Goal: Transaction & Acquisition: Register for event/course

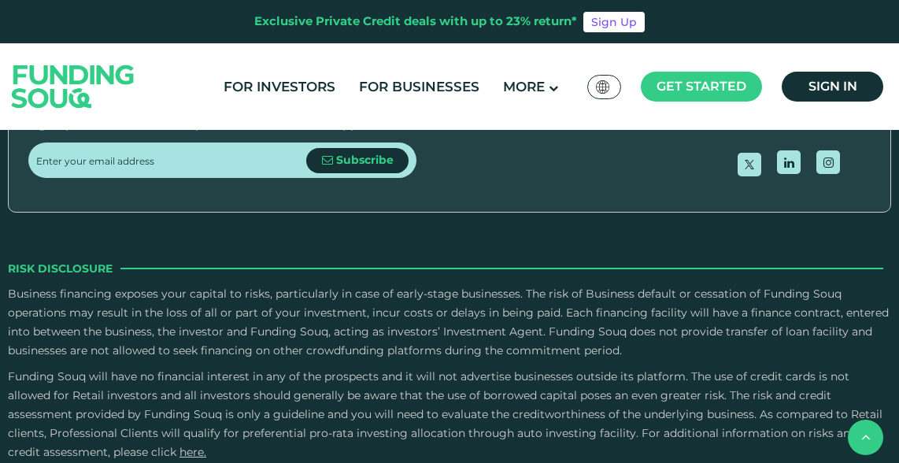
scroll to position [2462, 0]
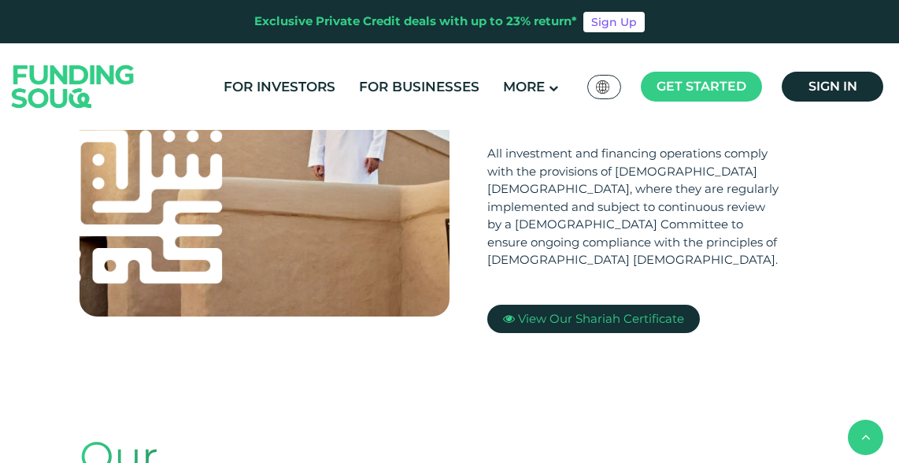
scroll to position [188, 0]
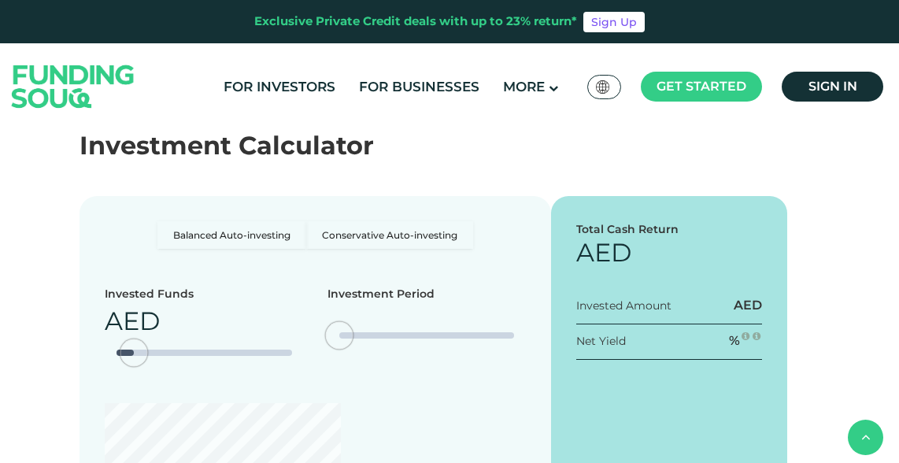
type tc-range-slider "4"
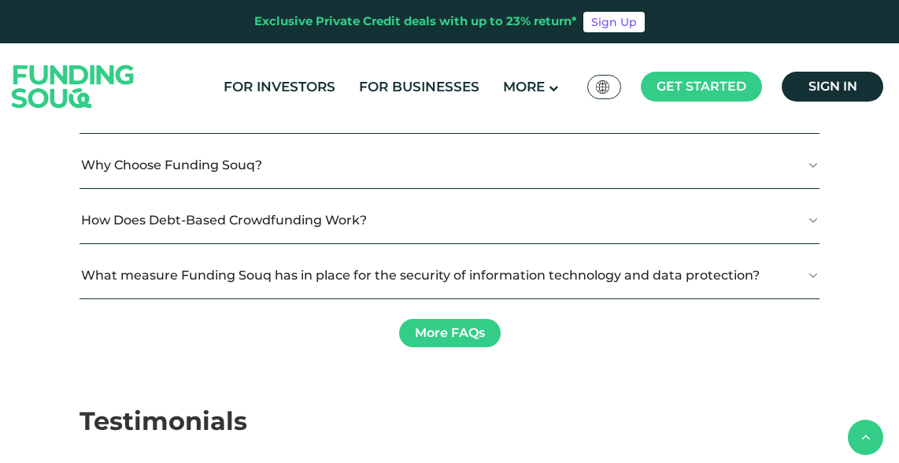
scroll to position [2852, 0]
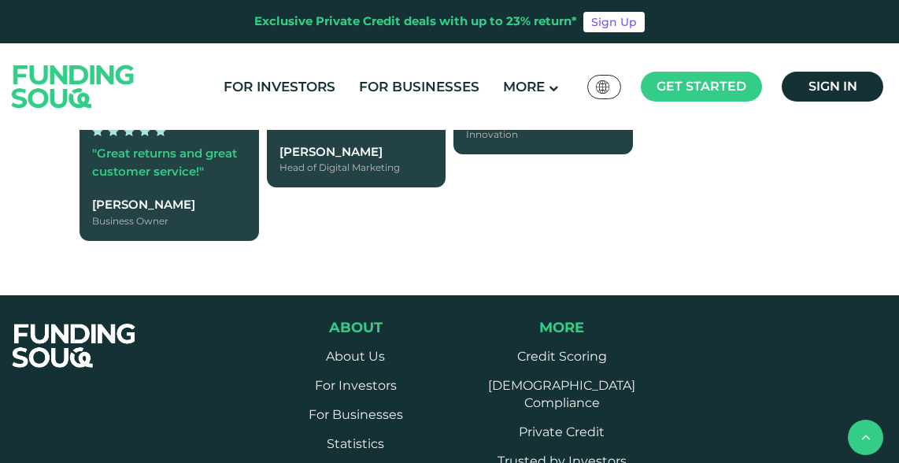
scroll to position [3329, 0]
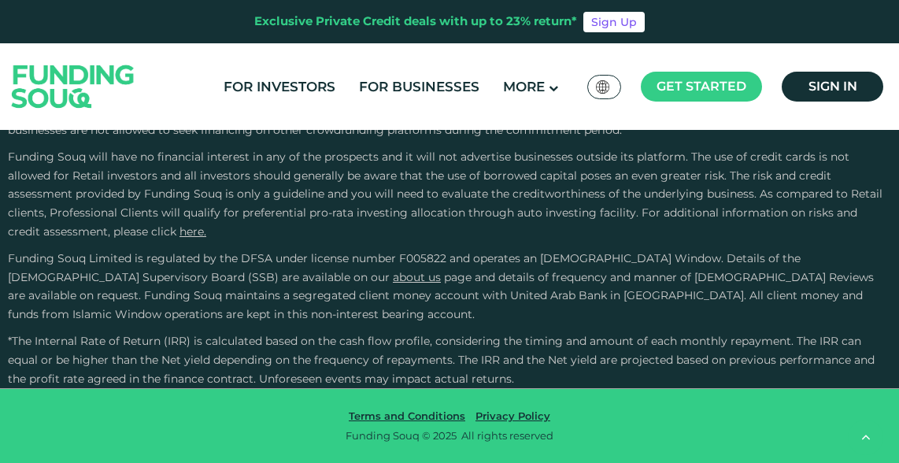
type tc-range-slider "4"
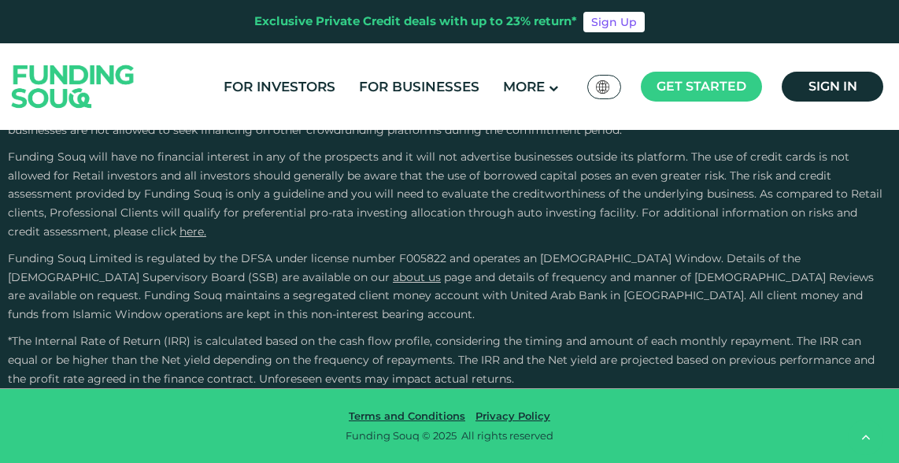
scroll to position [4534, 0]
click at [515, 313] on button "What measure Funding Souq has in place for the security of information technolo…" at bounding box center [450, 290] width 740 height 46
click at [461, 446] on link "More FAQs" at bounding box center [450, 460] width 102 height 28
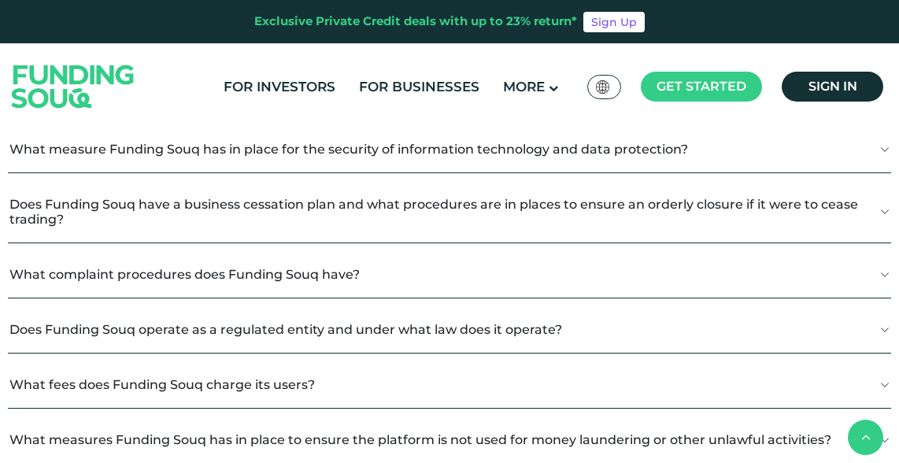
scroll to position [591, 0]
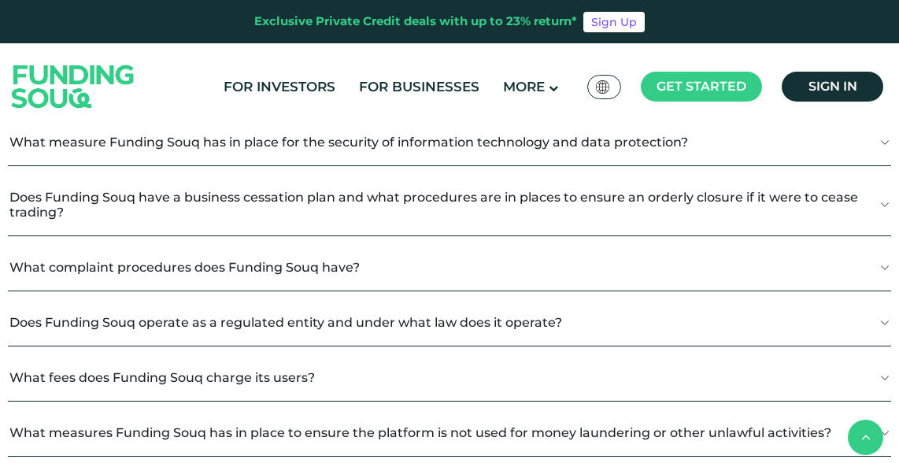
click at [359, 362] on button "What fees does Funding Souq charge its users?" at bounding box center [450, 377] width 884 height 46
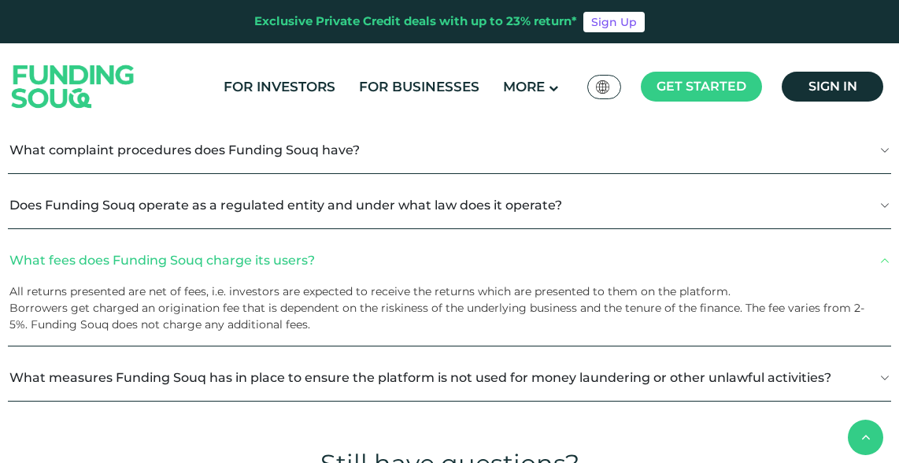
scroll to position [744, 0]
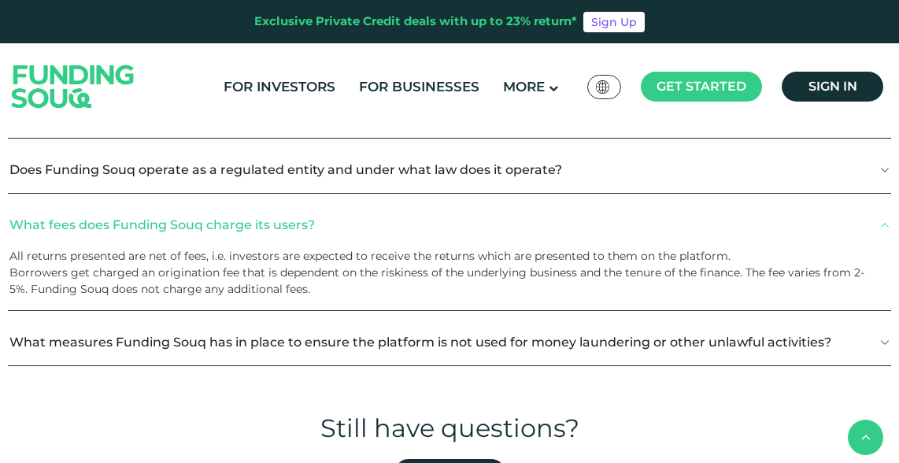
click at [359, 362] on button "What measures Funding Souq has in place to ensure the platform is not used for …" at bounding box center [450, 342] width 884 height 46
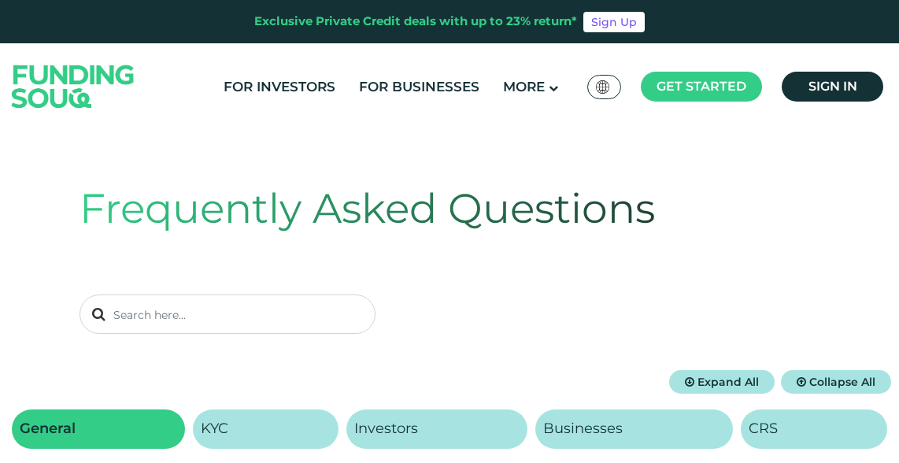
scroll to position [0, 0]
click at [248, 76] on link "For Investors" at bounding box center [280, 87] width 120 height 26
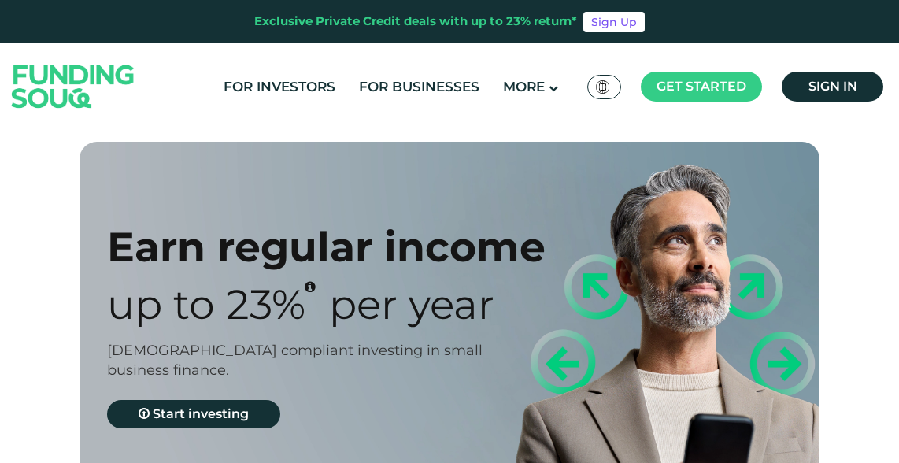
type tc-range-slider "4"
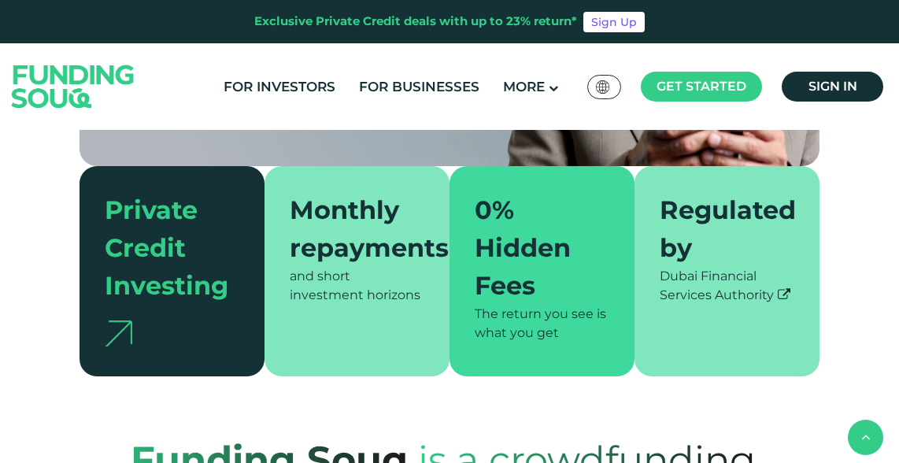
scroll to position [383, 0]
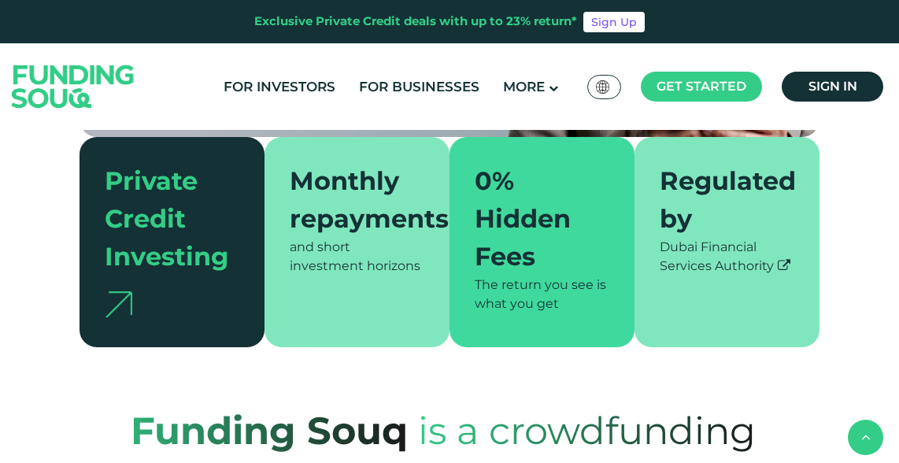
click at [170, 213] on div "Private Credit Investing" at bounding box center [165, 218] width 121 height 113
click at [333, 249] on div "and short investment horizons" at bounding box center [357, 257] width 135 height 38
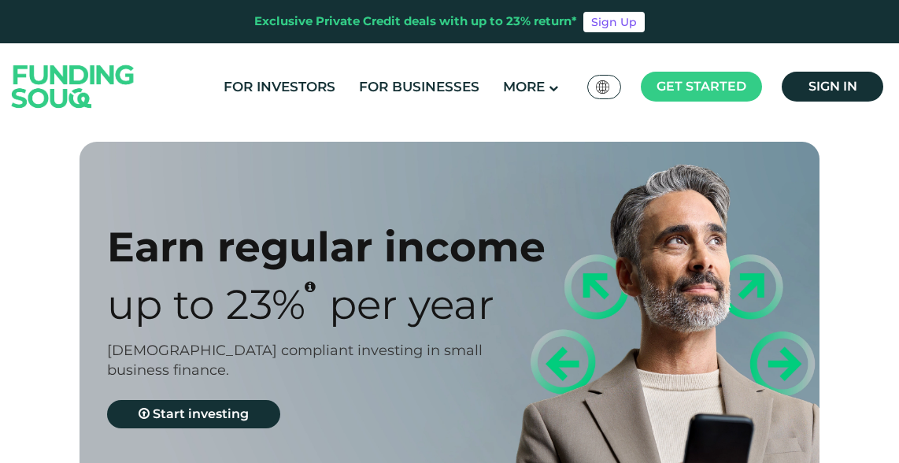
scroll to position [0, 0]
click at [68, 73] on img at bounding box center [73, 86] width 154 height 80
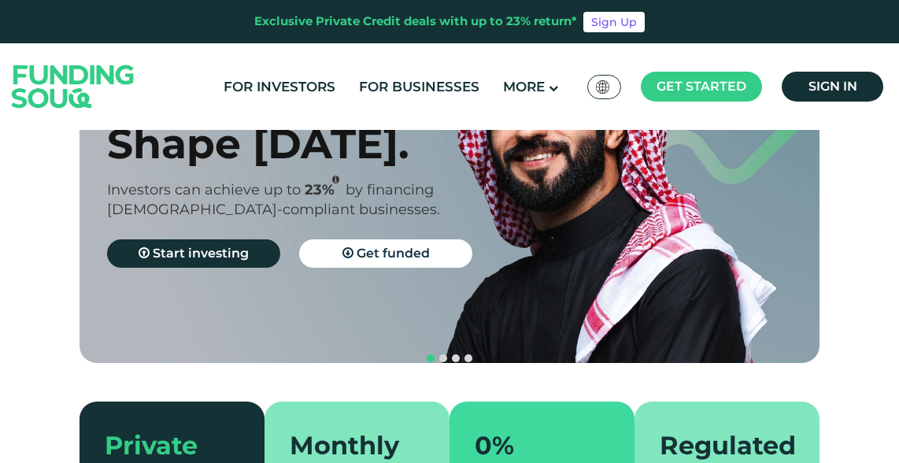
scroll to position [142, 0]
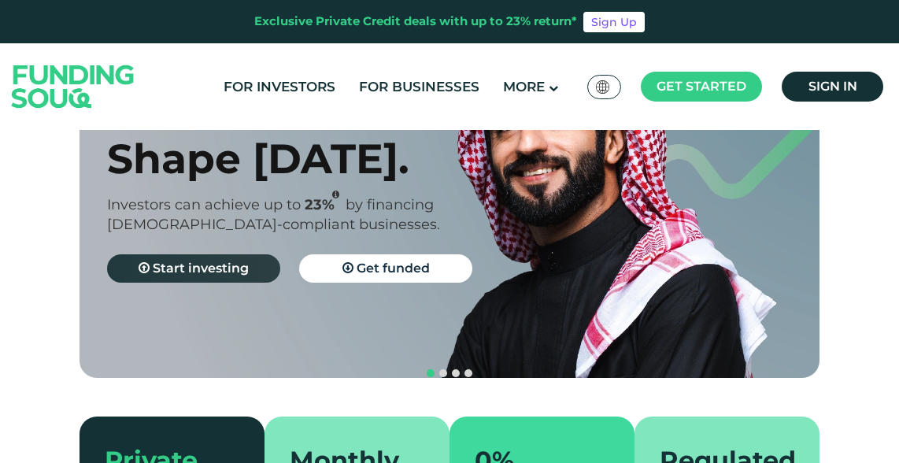
click at [200, 259] on link "Start investing" at bounding box center [193, 268] width 173 height 28
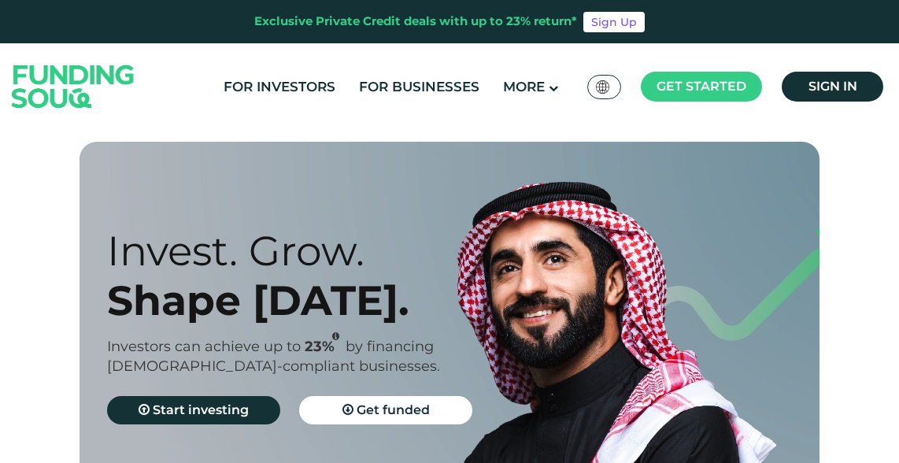
scroll to position [142, 0]
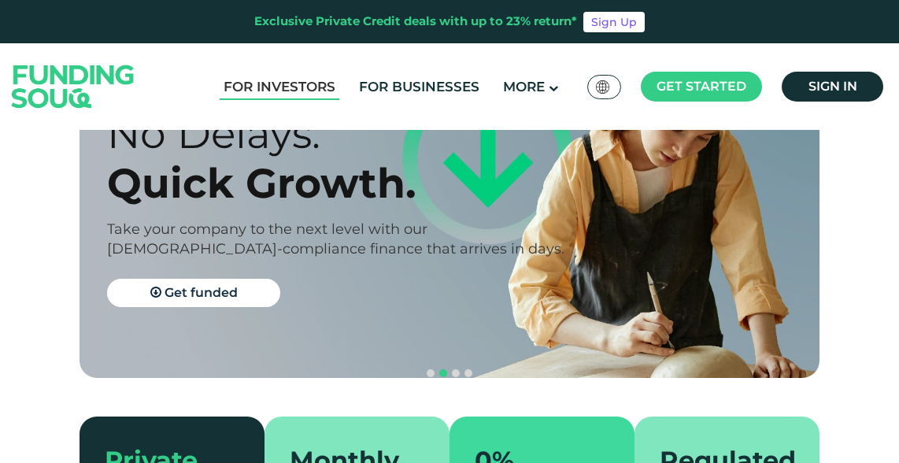
click at [288, 95] on link "For Investors" at bounding box center [280, 87] width 120 height 26
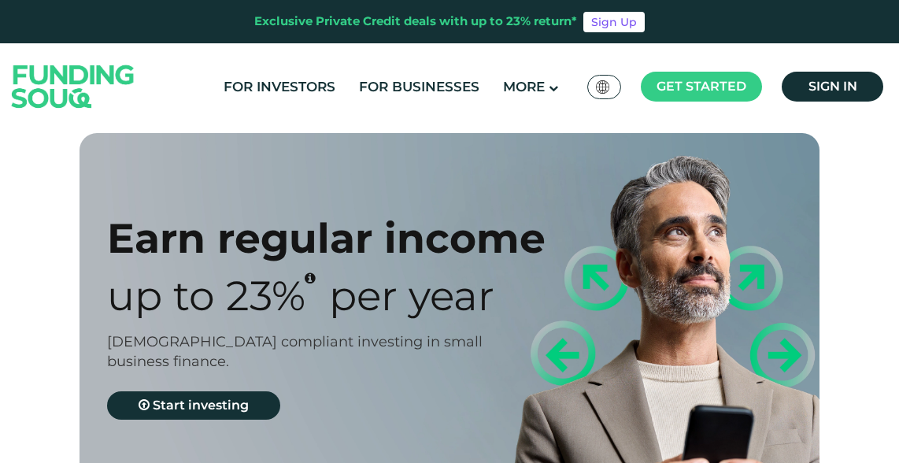
type tc-range-slider "4"
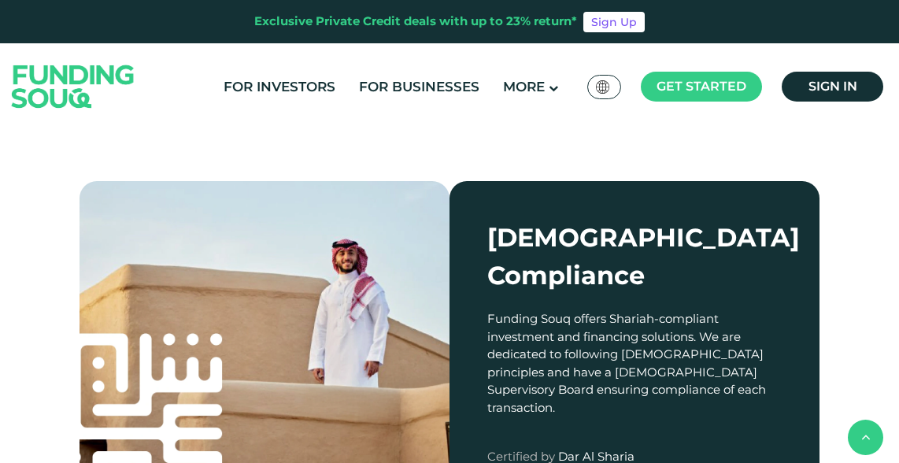
scroll to position [1269, 0]
